Goal: Transaction & Acquisition: Book appointment/travel/reservation

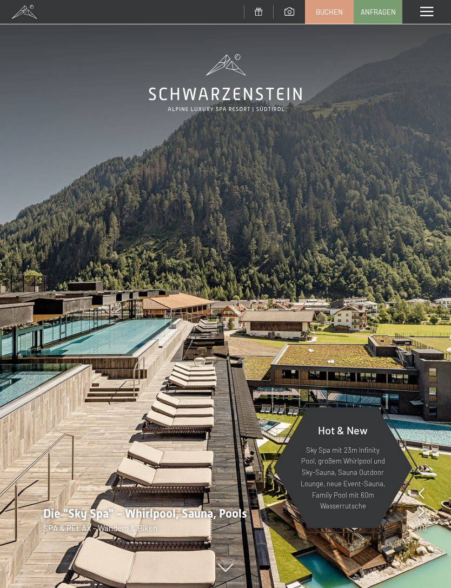
click at [422, 10] on span at bounding box center [426, 12] width 13 height 10
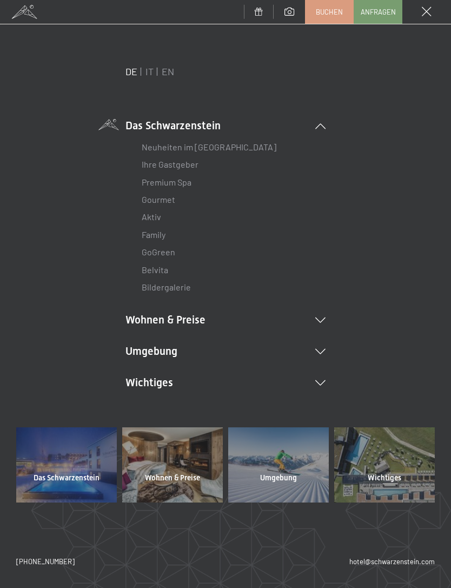
click at [428, 9] on span at bounding box center [427, 12] width 10 height 10
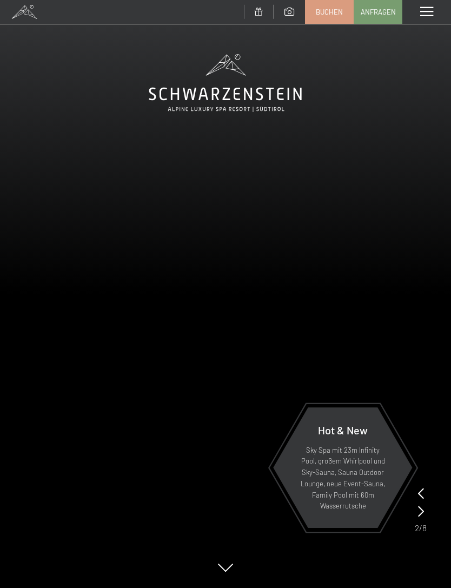
click at [420, 8] on span at bounding box center [426, 12] width 13 height 10
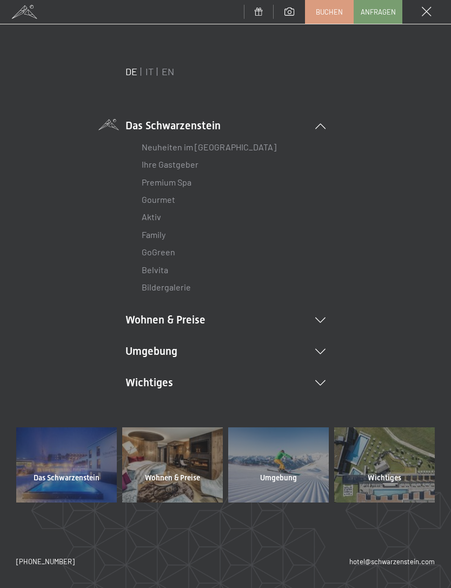
click at [149, 74] on link "IT" at bounding box center [149, 71] width 8 height 12
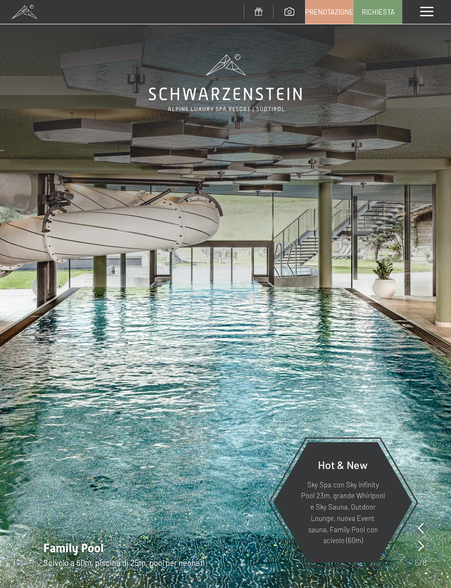
click at [382, 12] on span "Richiesta" at bounding box center [378, 12] width 33 height 10
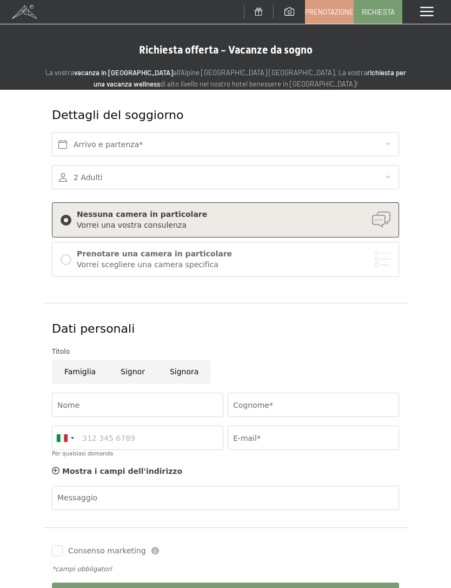
click at [337, 14] on span "Prenotazione" at bounding box center [329, 12] width 49 height 10
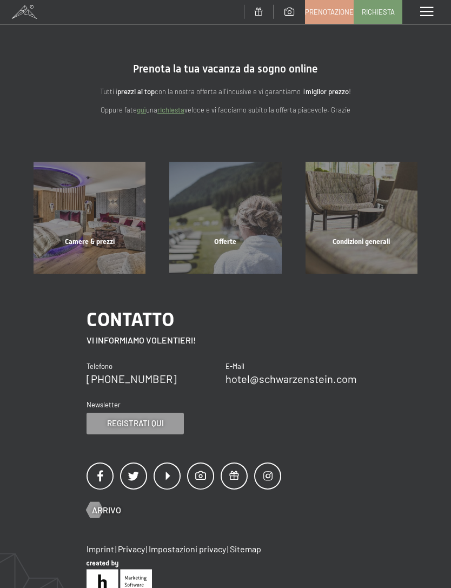
click at [333, 9] on span "Prenotazione" at bounding box center [329, 12] width 49 height 10
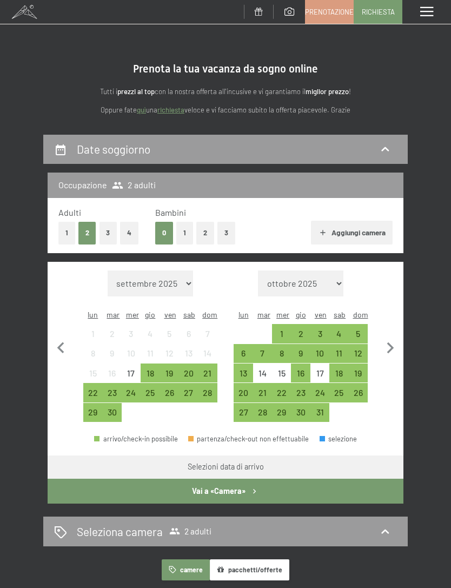
click at [182, 231] on button "1" at bounding box center [184, 233] width 17 height 22
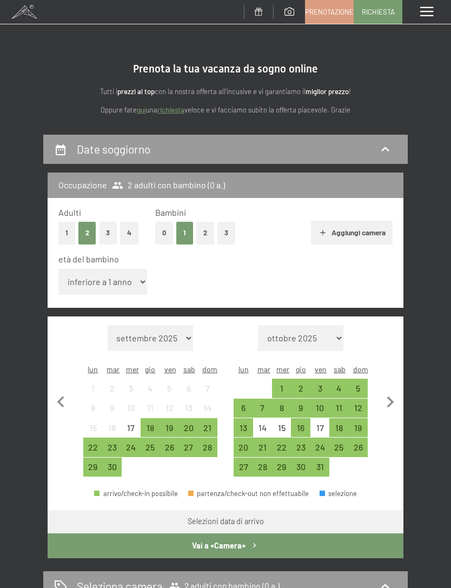
click at [376, 370] on div "Mese/anno settembre 2025 ottobre 2025 novembre 2025 dicembre 2025 gennaio 2026 …" at bounding box center [225, 401] width 335 height 152
click at [391, 391] on icon "button" at bounding box center [390, 402] width 23 height 23
select select "[DATE]"
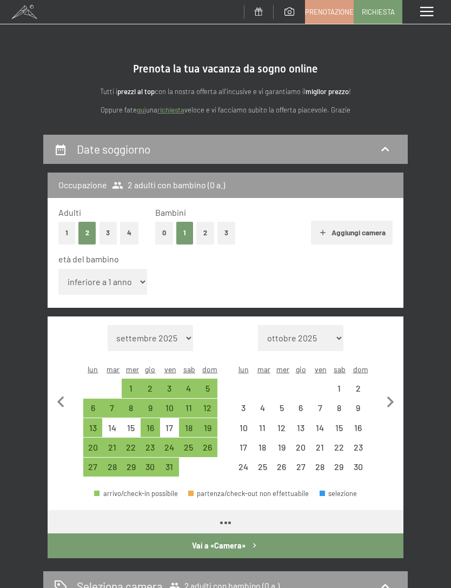
select select "[DATE]"
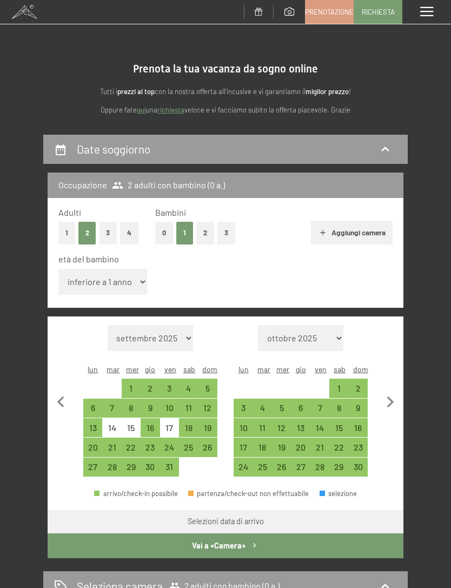
click at [388, 391] on icon "button" at bounding box center [390, 402] width 23 height 23
select select "[DATE]"
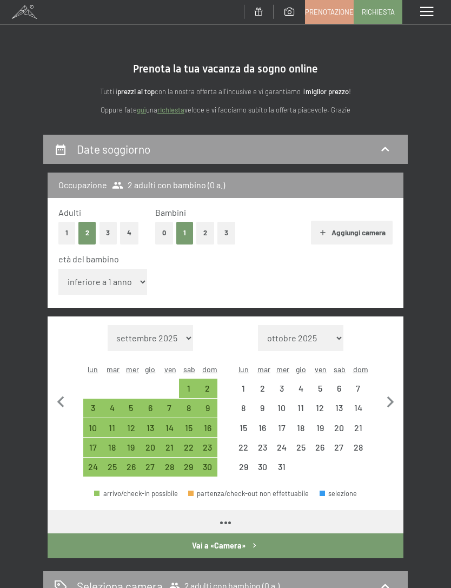
select select "[DATE]"
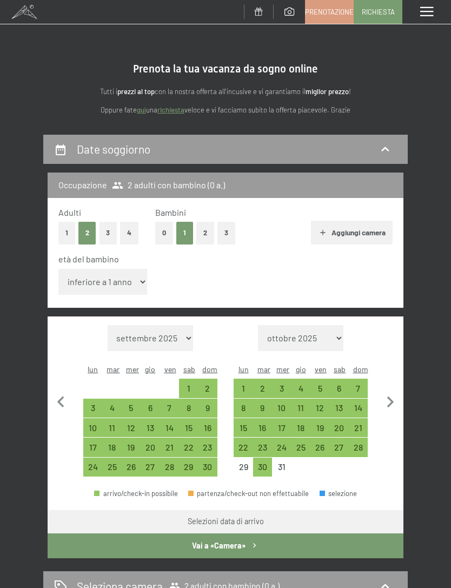
click at [339, 443] on div "27" at bounding box center [338, 451] width 17 height 17
select select "[DATE]"
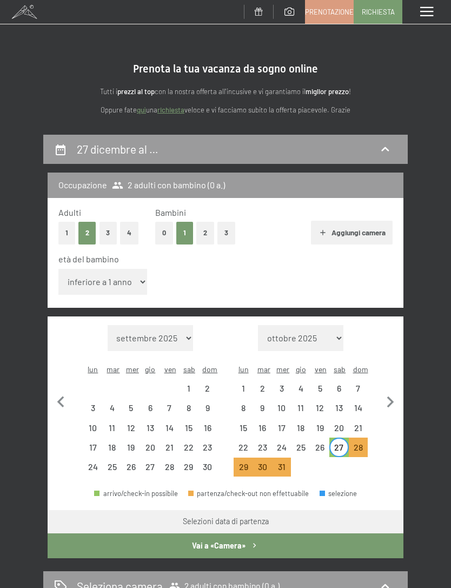
click at [392, 396] on icon "button" at bounding box center [390, 401] width 7 height 11
select select "[DATE]"
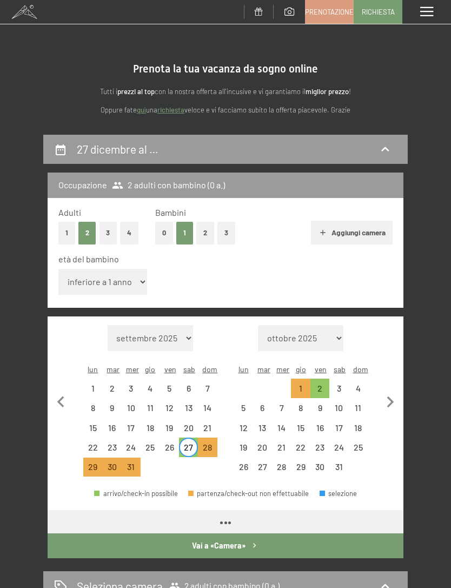
select select "[DATE]"
click at [342, 384] on div "3" at bounding box center [338, 392] width 17 height 17
select select "[DATE]"
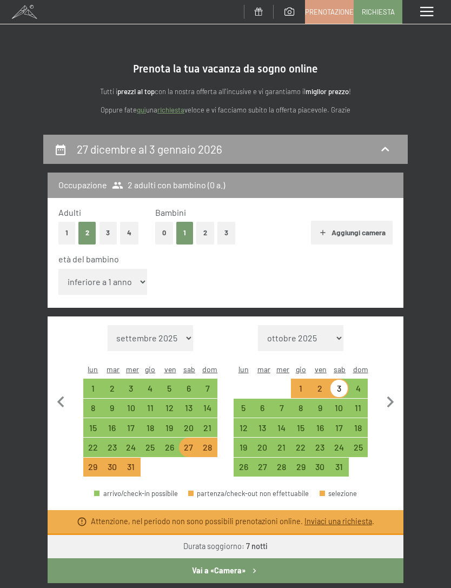
click at [186, 443] on div "27" at bounding box center [188, 451] width 17 height 17
select select "[DATE]"
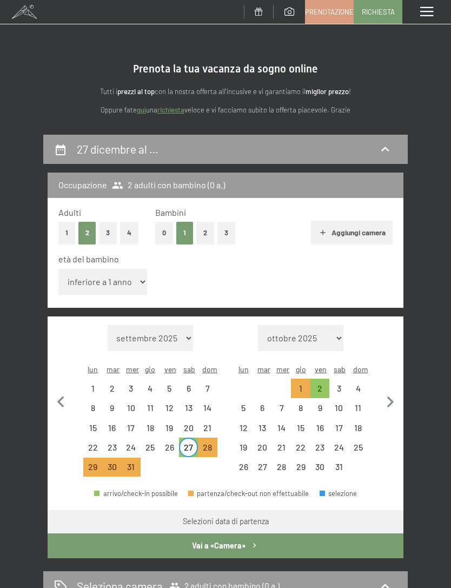
click at [321, 384] on div "2" at bounding box center [319, 392] width 17 height 17
select select "[DATE]"
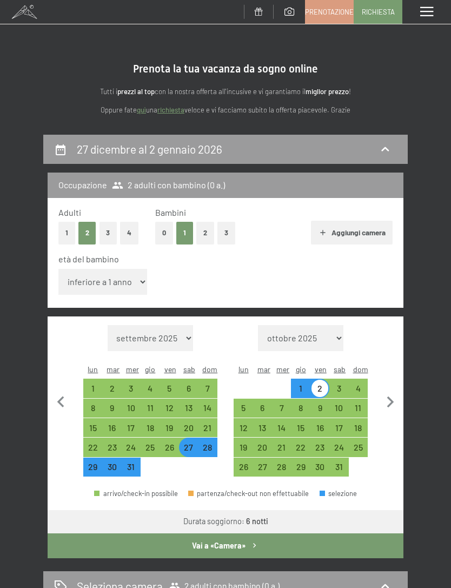
click at [280, 533] on button "Vai a «Camera»" at bounding box center [226, 545] width 356 height 25
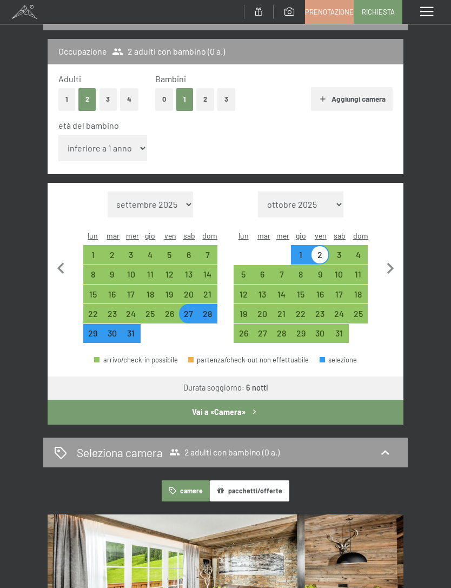
select select "[DATE]"
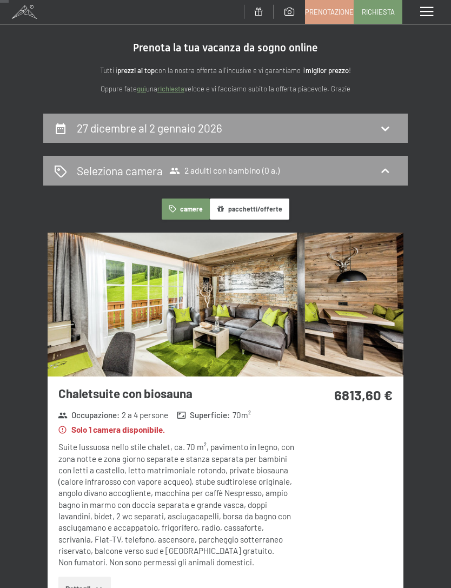
scroll to position [18, 0]
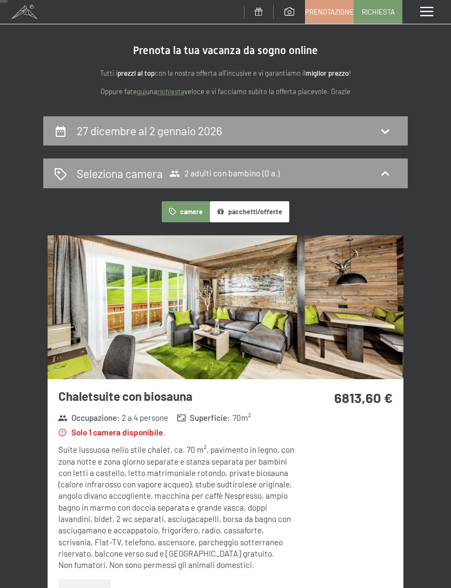
click at [388, 177] on icon at bounding box center [384, 173] width 13 height 13
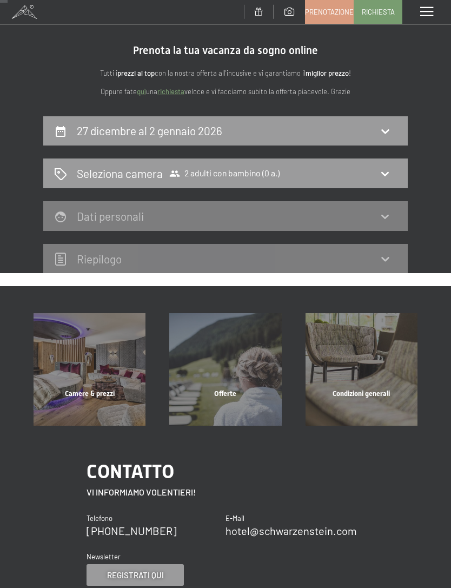
click at [318, 175] on div "Seleziona camera 2 adulti con bambino (0 a.)" at bounding box center [225, 173] width 343 height 16
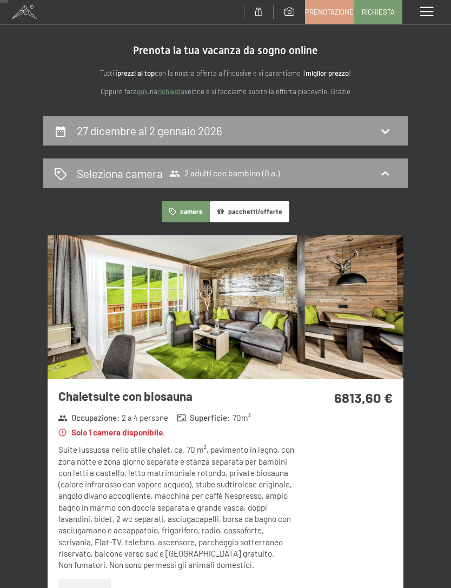
click at [383, 171] on icon at bounding box center [384, 173] width 13 height 13
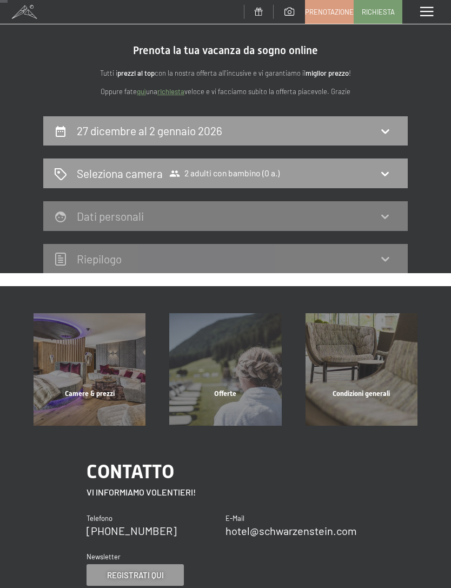
click at [382, 170] on icon at bounding box center [384, 173] width 13 height 13
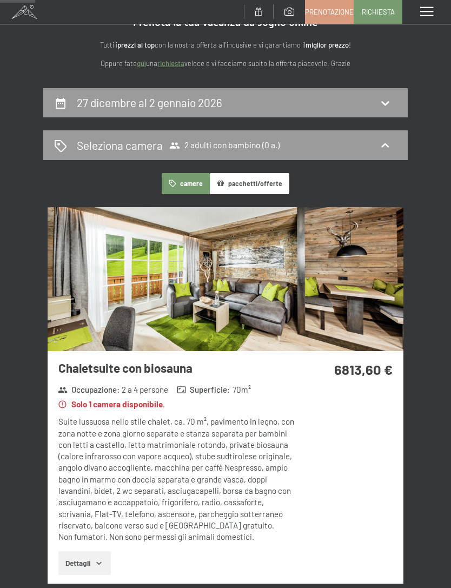
scroll to position [0, 0]
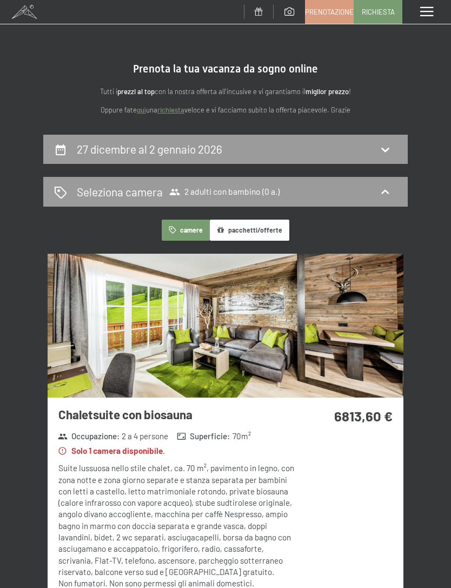
click at [281, 229] on button "pacchetti/offerte" at bounding box center [249, 229] width 79 height 21
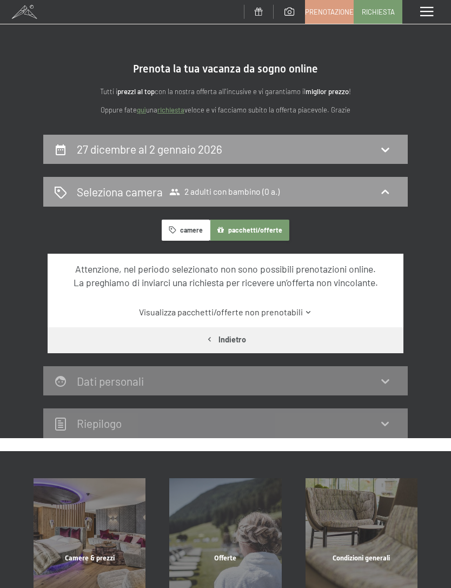
click at [195, 231] on button "camere" at bounding box center [186, 229] width 48 height 21
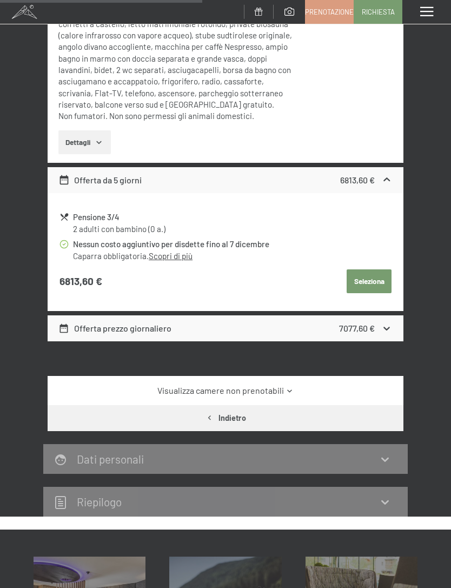
scroll to position [468, 0]
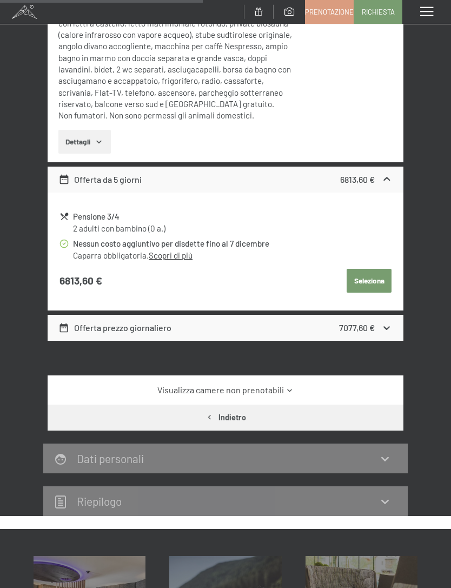
click at [68, 323] on icon at bounding box center [63, 327] width 9 height 9
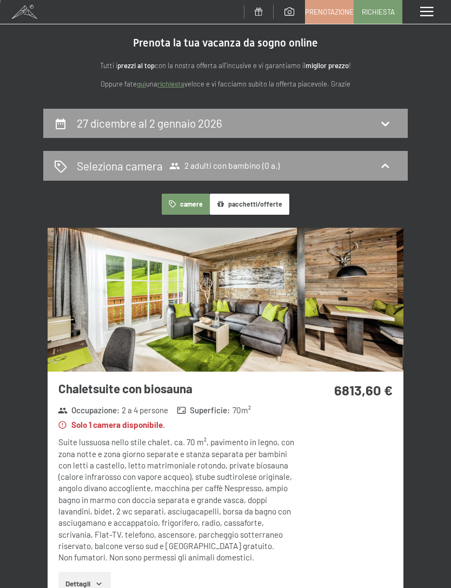
scroll to position [0, 0]
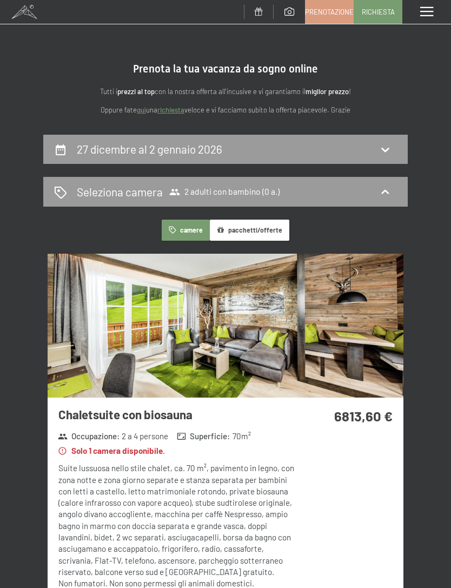
click at [340, 12] on span "Prenotazione" at bounding box center [329, 12] width 49 height 10
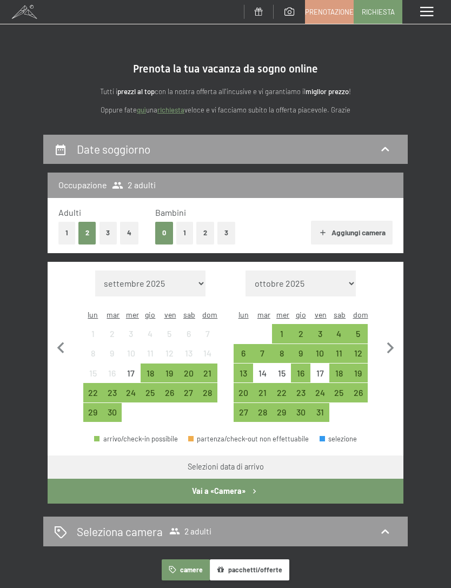
click at [190, 230] on button "1" at bounding box center [184, 233] width 17 height 22
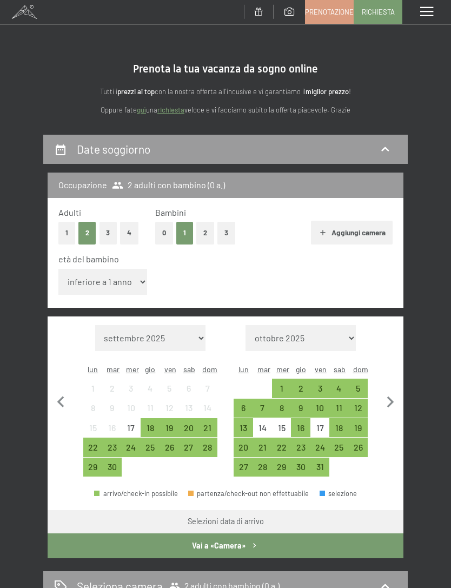
click at [122, 273] on select "inferiore a 1 anno 1 anno 2 anni 3 anni 4 anni 5 anni 6 anni 7 anni 8 anni 9 an…" at bounding box center [102, 282] width 89 height 26
select select "10"
click at [394, 391] on icon "button" at bounding box center [390, 402] width 23 height 23
select select "[DATE]"
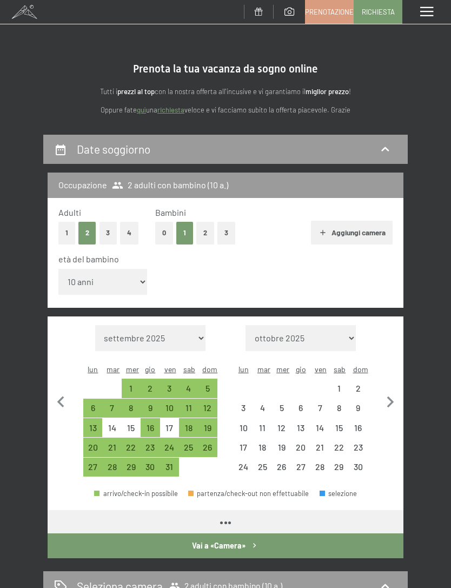
click at [395, 391] on icon "button" at bounding box center [390, 402] width 23 height 23
select select "[DATE]"
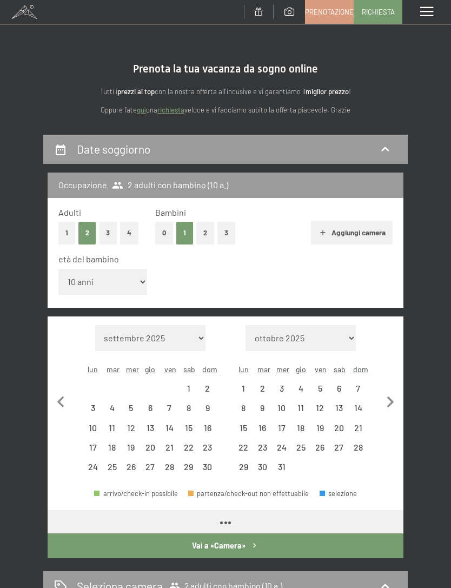
select select "[DATE]"
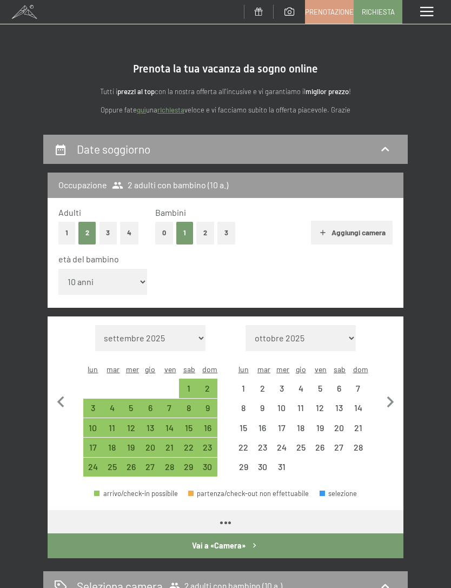
select select "[DATE]"
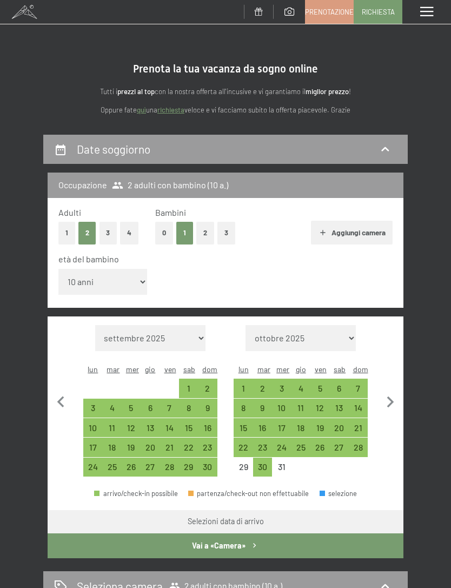
click at [345, 443] on div "27" at bounding box center [338, 451] width 17 height 17
select select "[DATE]"
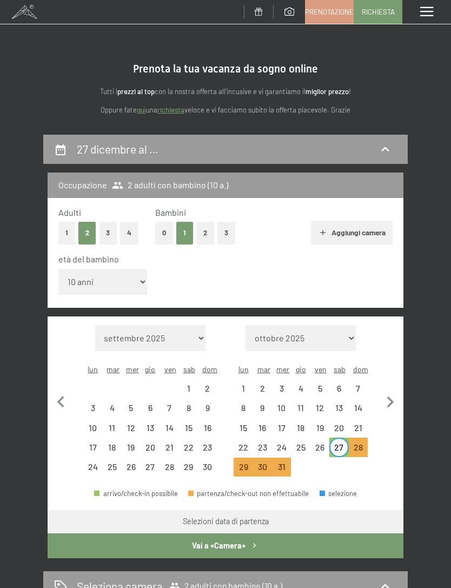
click at [391, 391] on icon "button" at bounding box center [390, 402] width 23 height 23
select select "[DATE]"
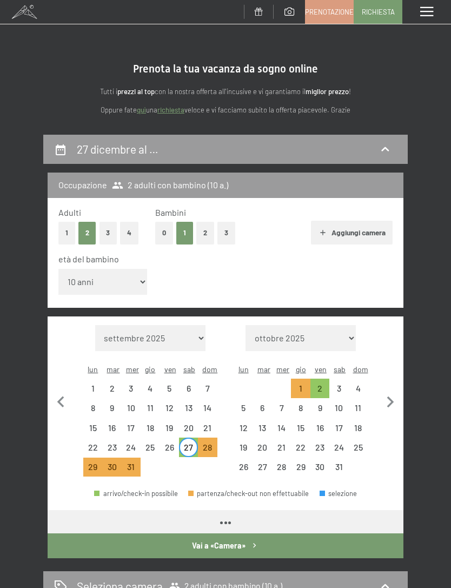
click at [322, 384] on div "2" at bounding box center [319, 392] width 17 height 17
select select "[DATE]"
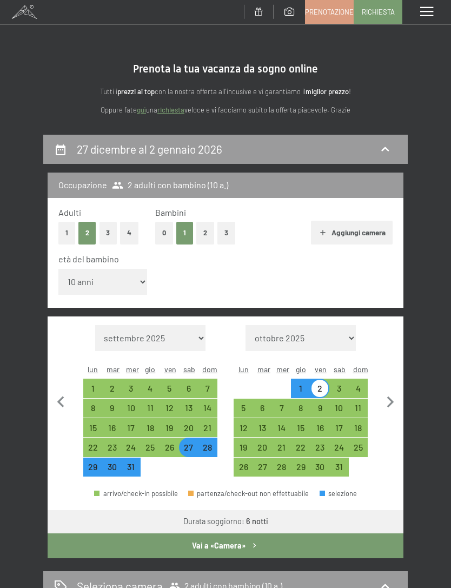
click at [284, 533] on button "Vai a «Camera»" at bounding box center [226, 545] width 356 height 25
select select "[DATE]"
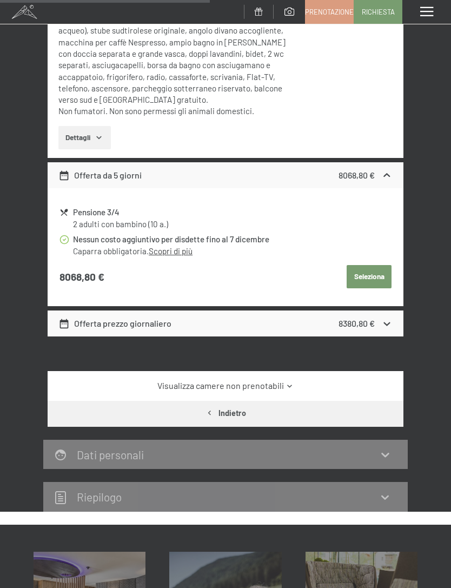
scroll to position [484, 0]
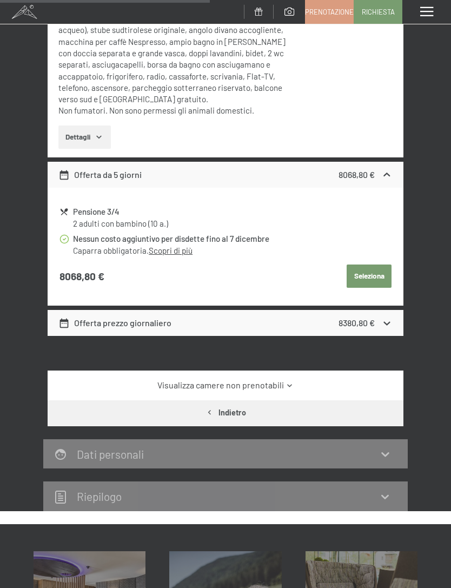
click at [383, 317] on icon at bounding box center [386, 322] width 11 height 11
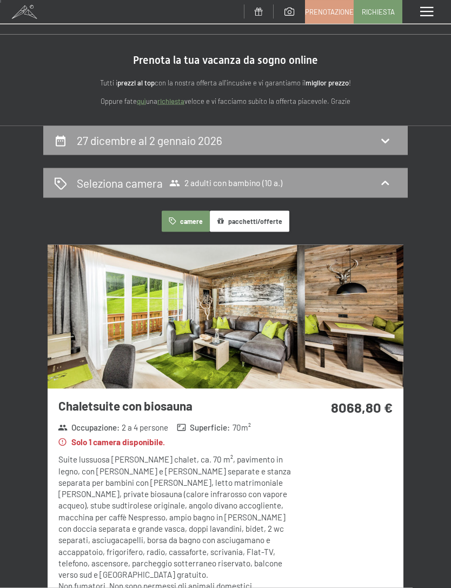
scroll to position [0, 0]
